Goal: Information Seeking & Learning: Check status

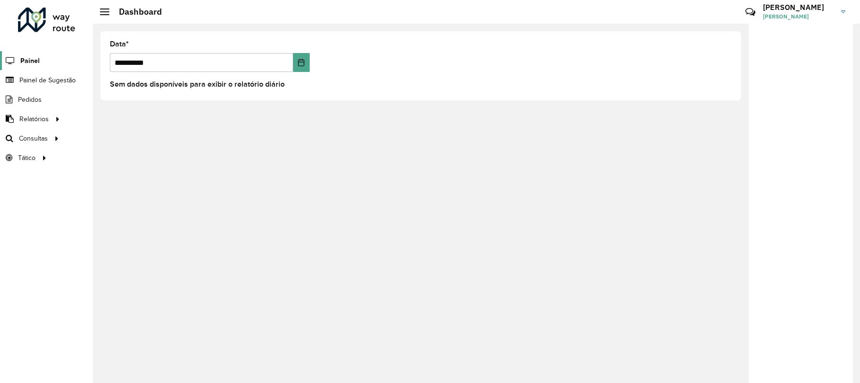
click at [28, 58] on span "Painel" at bounding box center [29, 61] width 19 height 10
click at [59, 81] on span "Painel de Sugestão" at bounding box center [48, 80] width 59 height 10
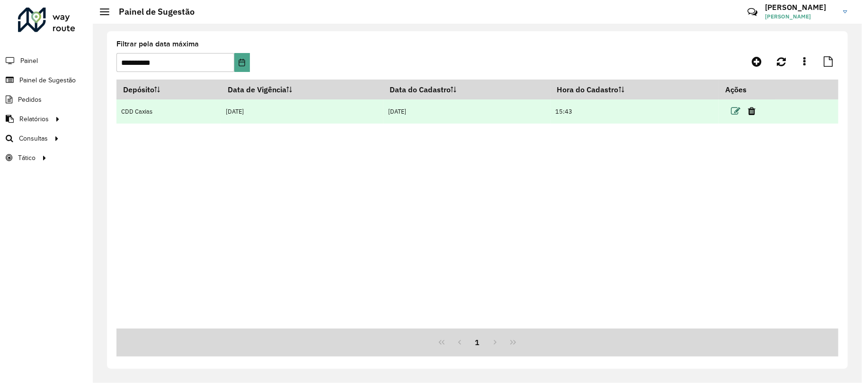
click at [734, 114] on icon at bounding box center [735, 111] width 9 height 9
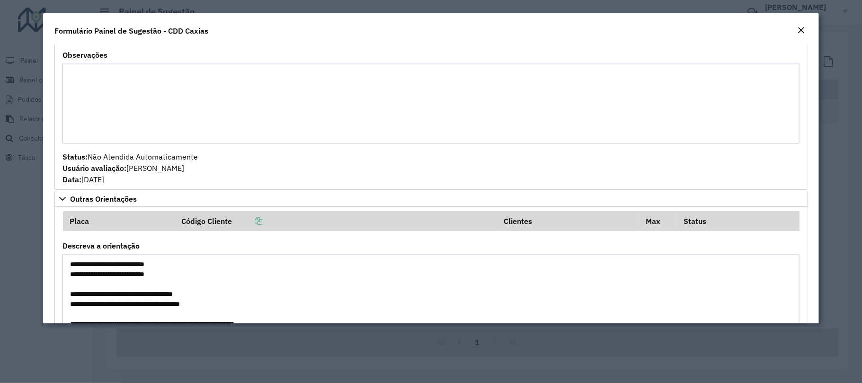
scroll to position [769, 0]
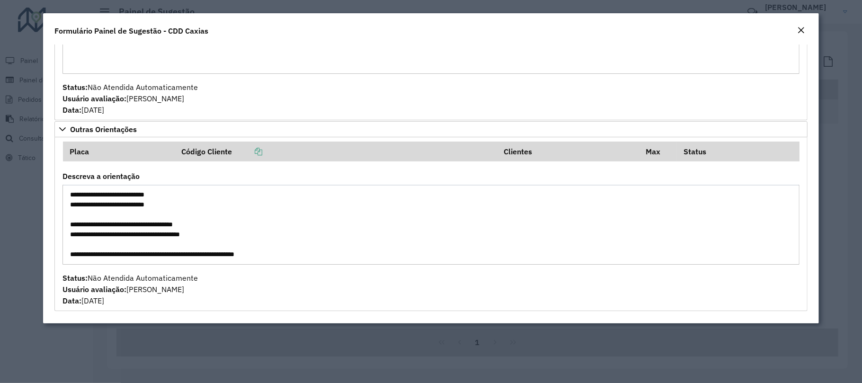
click at [803, 25] on div "Close" at bounding box center [801, 30] width 8 height 11
